Goal: Information Seeking & Learning: Learn about a topic

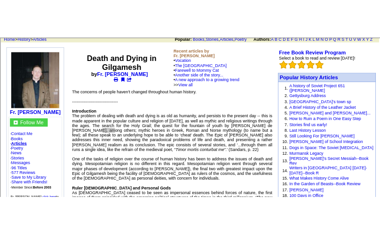
scroll to position [81, 0]
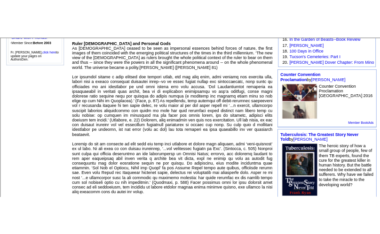
scroll to position [300, 0]
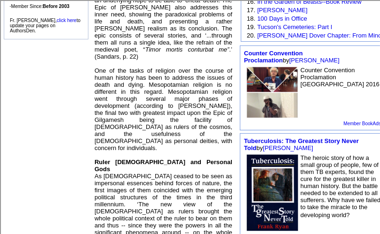
click at [56, 18] on link "click here" at bounding box center [66, 20] width 20 height 5
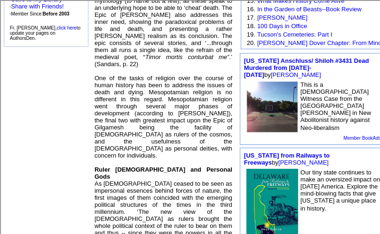
click at [161, 166] on b "Ruler [DEMOGRAPHIC_DATA] and Personal Gods" at bounding box center [163, 173] width 138 height 14
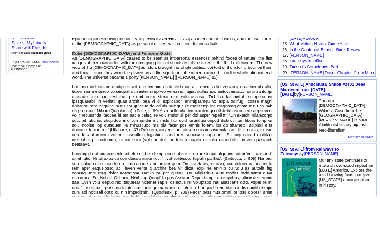
scroll to position [293, 0]
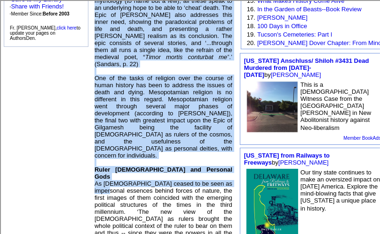
drag, startPoint x: 93, startPoint y: 168, endPoint x: 106, endPoint y: 169, distance: 13.2
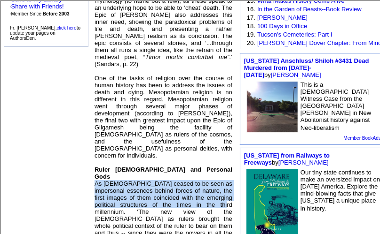
drag, startPoint x: 94, startPoint y: 166, endPoint x: 126, endPoint y: 192, distance: 41.1
copy font "As [DEMOGRAPHIC_DATA] ceased to be seen as impersonal essences behind forces of…"
drag, startPoint x: 97, startPoint y: 168, endPoint x: 125, endPoint y: 190, distance: 35.4
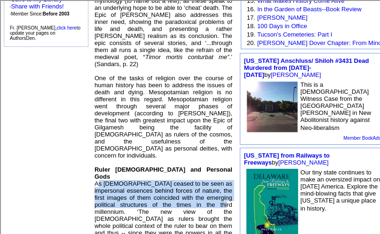
copy font "s [DEMOGRAPHIC_DATA] ceased to be seen as impersonal essences behind forces of …"
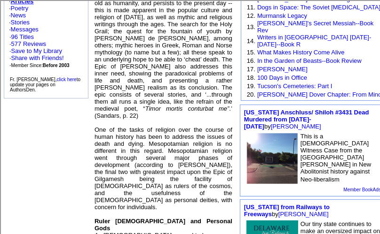
scroll to position [243, 0]
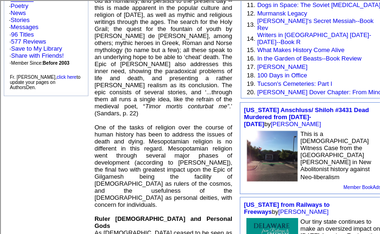
click at [129, 216] on b "Ruler [DEMOGRAPHIC_DATA] and Personal Gods" at bounding box center [163, 223] width 138 height 14
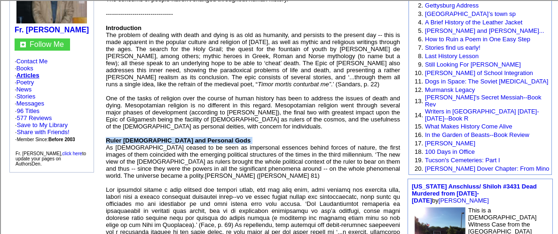
scroll to position [151, 0]
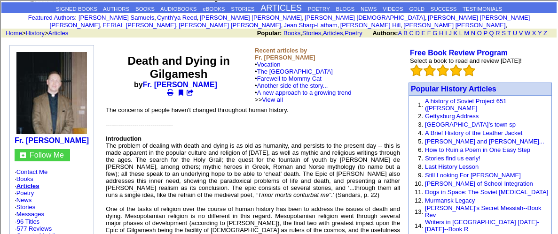
scroll to position [75, 0]
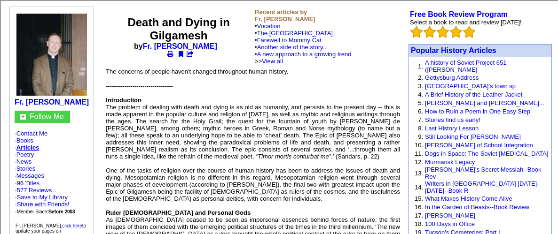
click at [133, 210] on b "Ruler [DEMOGRAPHIC_DATA] and Personal Gods" at bounding box center [178, 213] width 145 height 7
copy font "Ruler [DEMOGRAPHIC_DATA] and Personal Gods"
drag, startPoint x: 313, startPoint y: 160, endPoint x: 388, endPoint y: 160, distance: 75.2
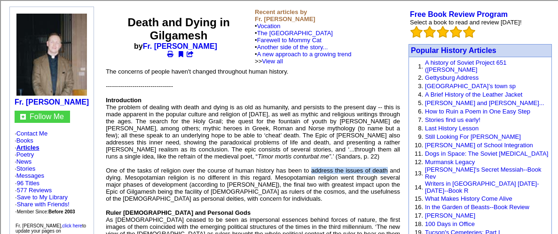
copy font "address the issues of death"
drag, startPoint x: 312, startPoint y: 161, endPoint x: 121, endPoint y: 166, distance: 191.3
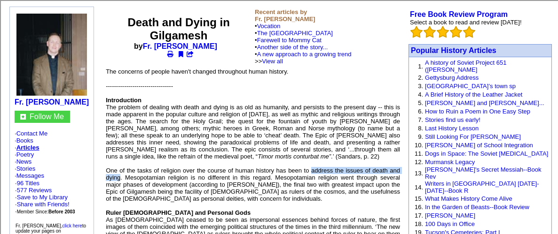
copy font "address the issues of death and dying"
click at [134, 97] on b "Introduction" at bounding box center [124, 100] width 36 height 7
copy b "Introduction"
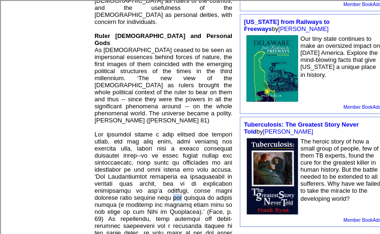
scroll to position [428, 0]
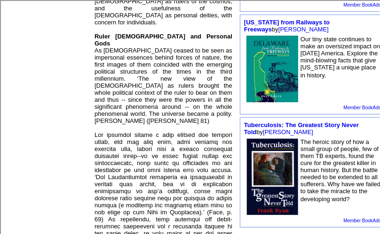
scroll to position [429, 0]
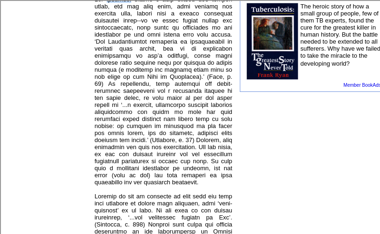
scroll to position [563, 0]
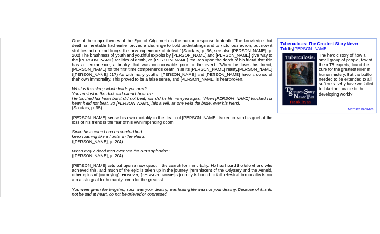
scroll to position [551, 0]
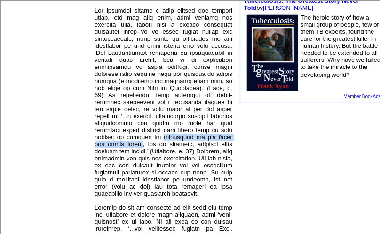
drag, startPoint x: 162, startPoint y: 123, endPoint x: 137, endPoint y: 129, distance: 25.6
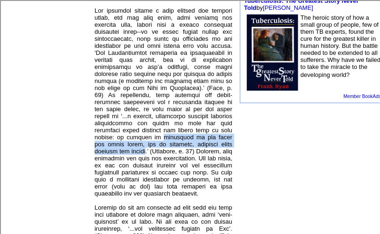
drag, startPoint x: 164, startPoint y: 121, endPoint x: 142, endPoint y: 137, distance: 26.2
copy font "upholders of the legal and moral order, and to politics, deciding about victory…"
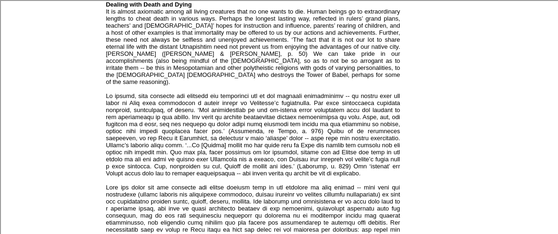
scroll to position [1070, 0]
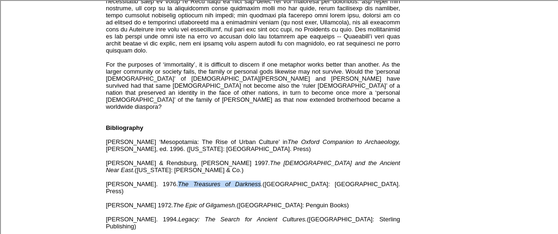
drag, startPoint x: 179, startPoint y: 117, endPoint x: 252, endPoint y: 116, distance: 73.3
click at [252, 181] on icon "The Treasures of Darkness." at bounding box center [220, 184] width 85 height 7
copy icon "The Treasures of Darkness"
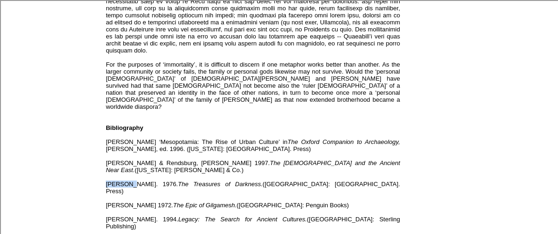
copy font "[PERSON_NAME]"
copy font "Thorkild"
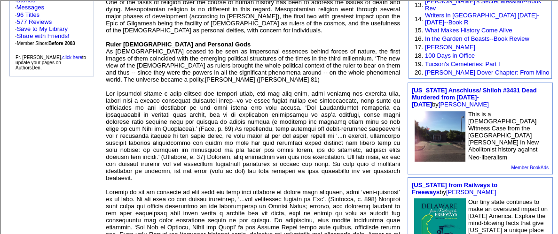
scroll to position [258, 0]
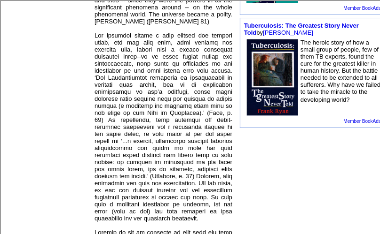
scroll to position [526, 0]
